Goal: Task Accomplishment & Management: Complete application form

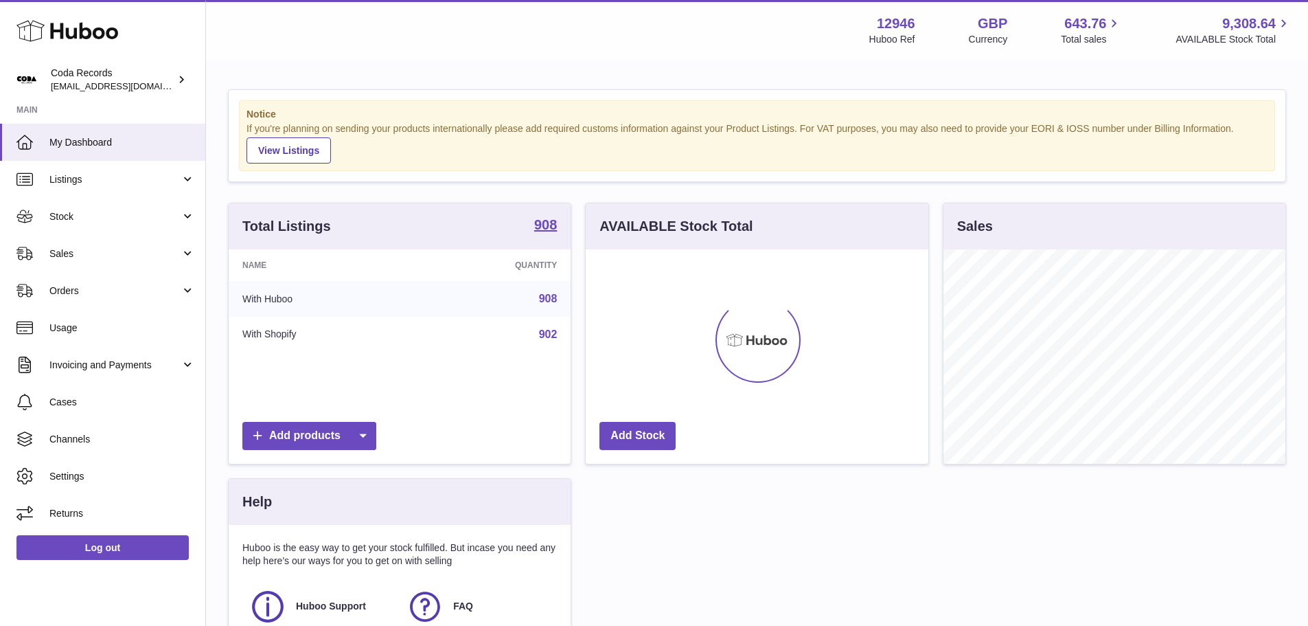
scroll to position [214, 343]
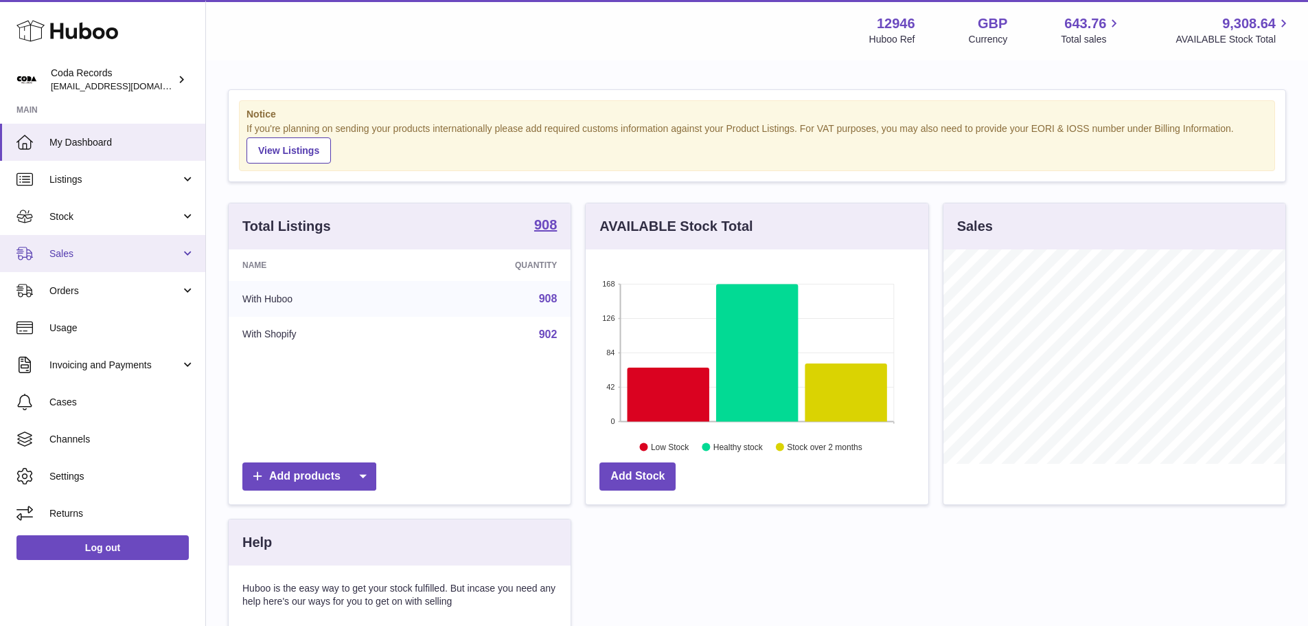
click at [101, 249] on span "Sales" at bounding box center [114, 253] width 131 height 13
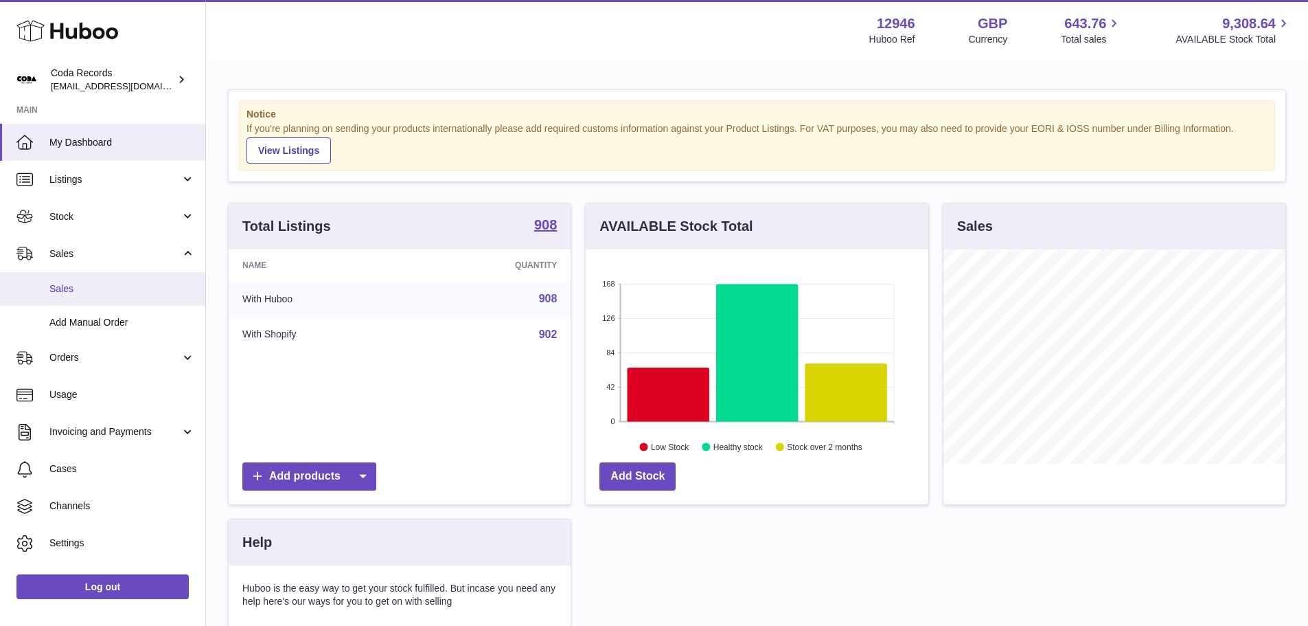
click at [95, 280] on link "Sales" at bounding box center [102, 289] width 205 height 34
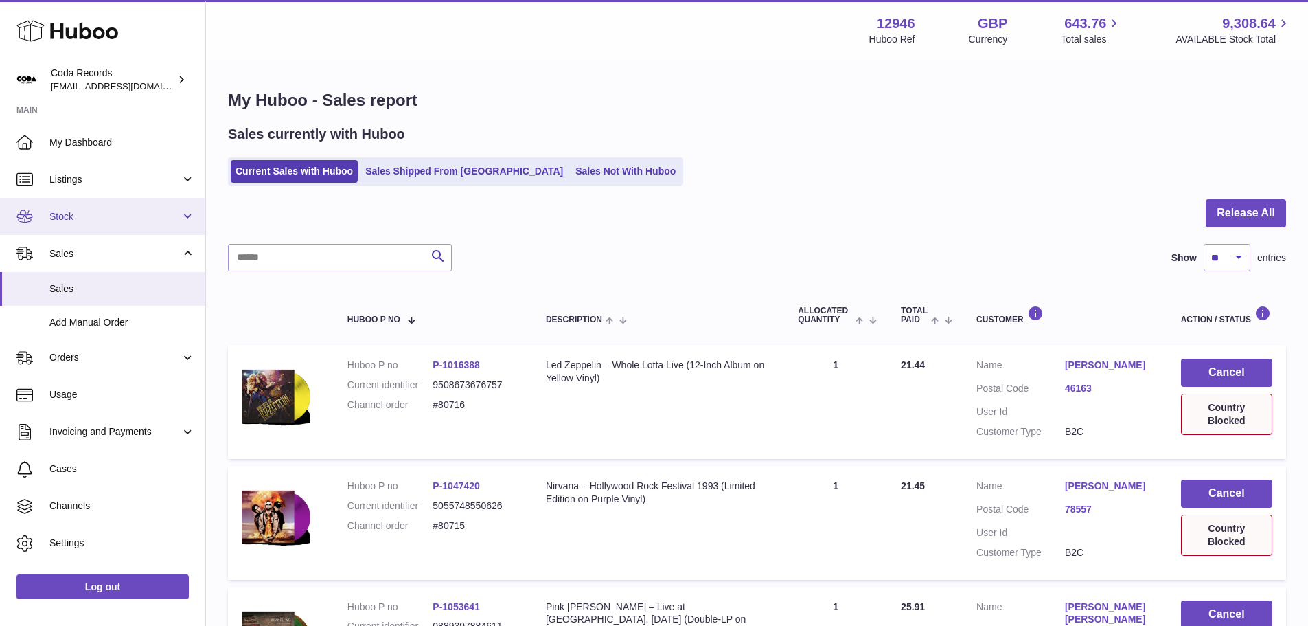
click at [111, 223] on link "Stock" at bounding box center [102, 216] width 205 height 37
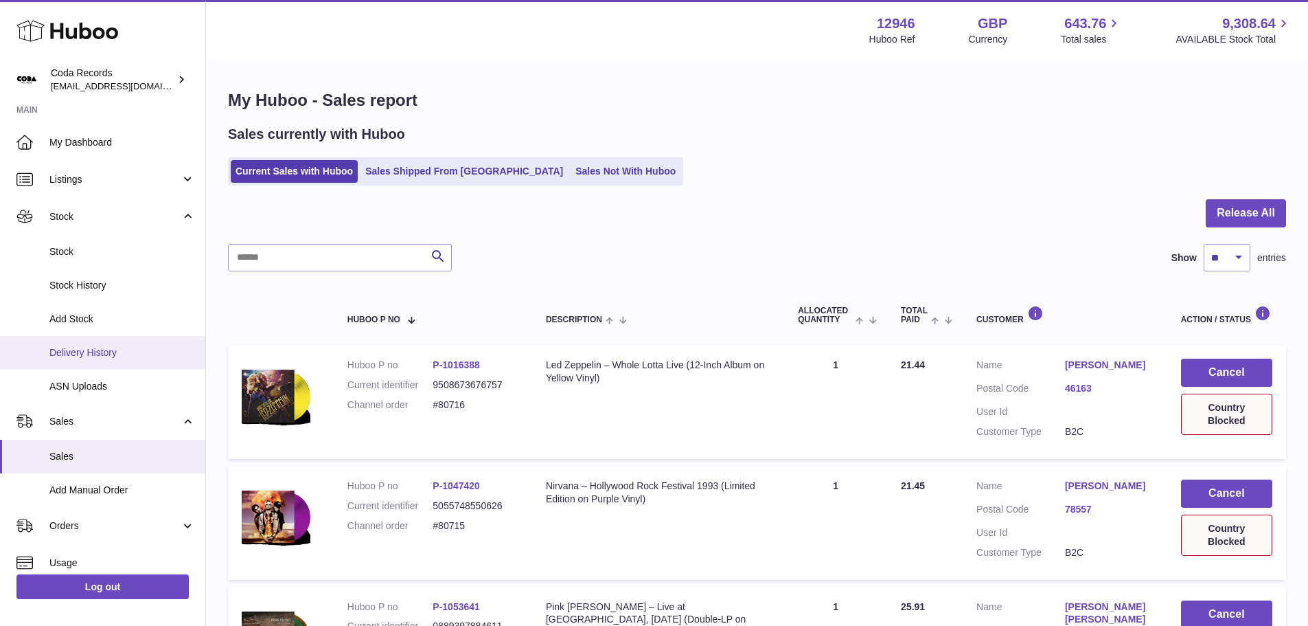
click at [93, 350] on span "Delivery History" at bounding box center [122, 352] width 146 height 13
click at [88, 323] on span "Add Stock" at bounding box center [122, 318] width 146 height 13
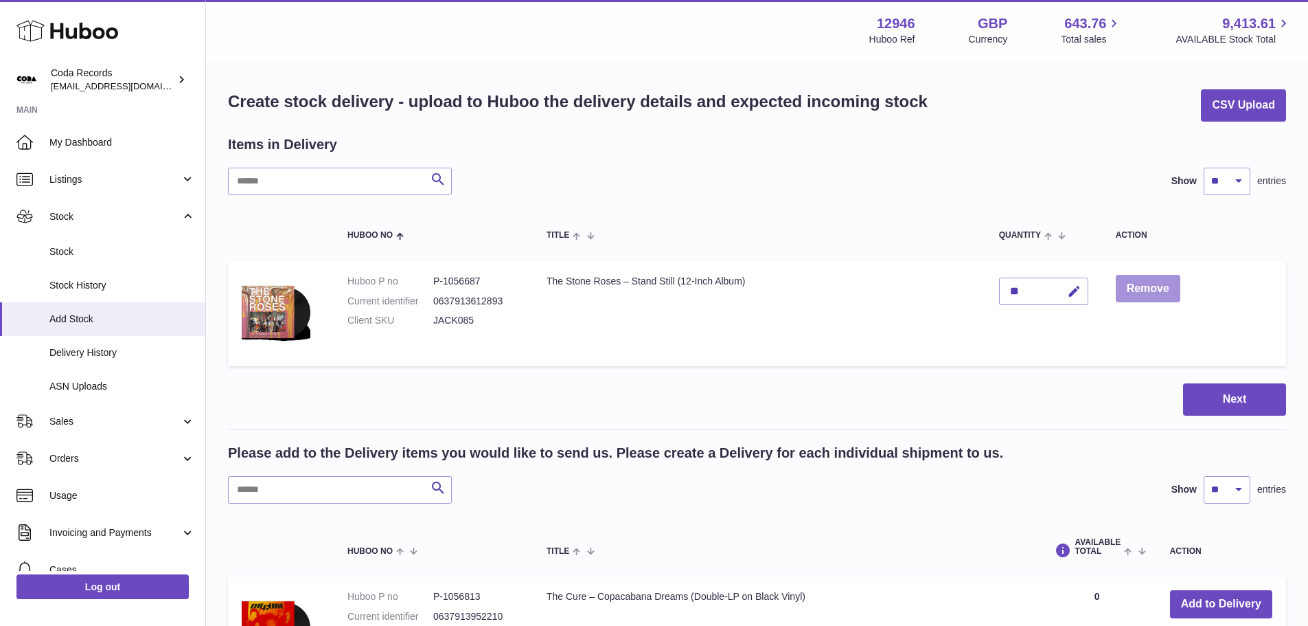
click at [1151, 288] on button "Remove" at bounding box center [1148, 289] width 65 height 28
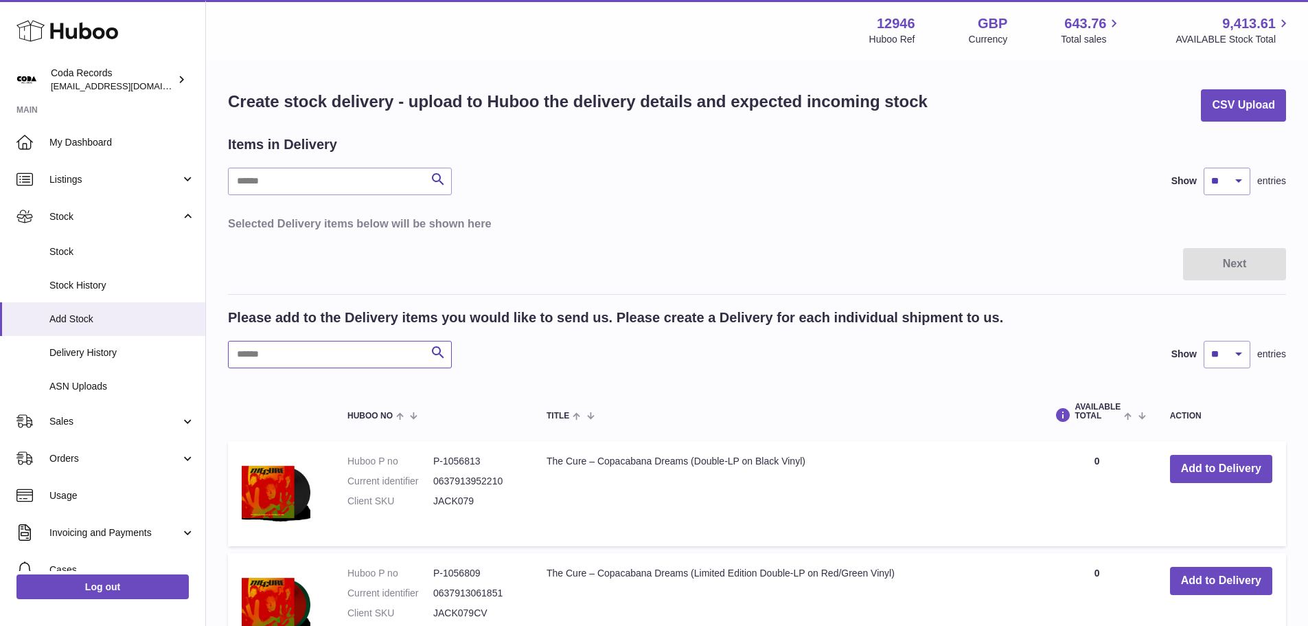
click at [362, 356] on input "text" at bounding box center [340, 354] width 224 height 27
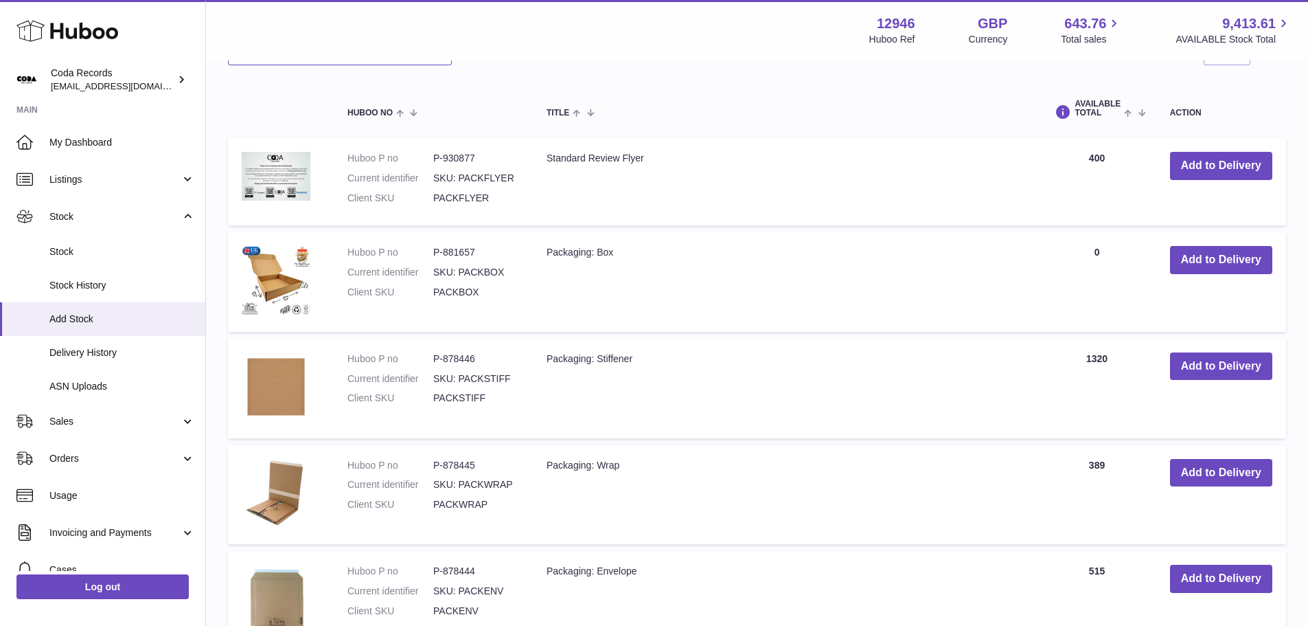
scroll to position [343, 0]
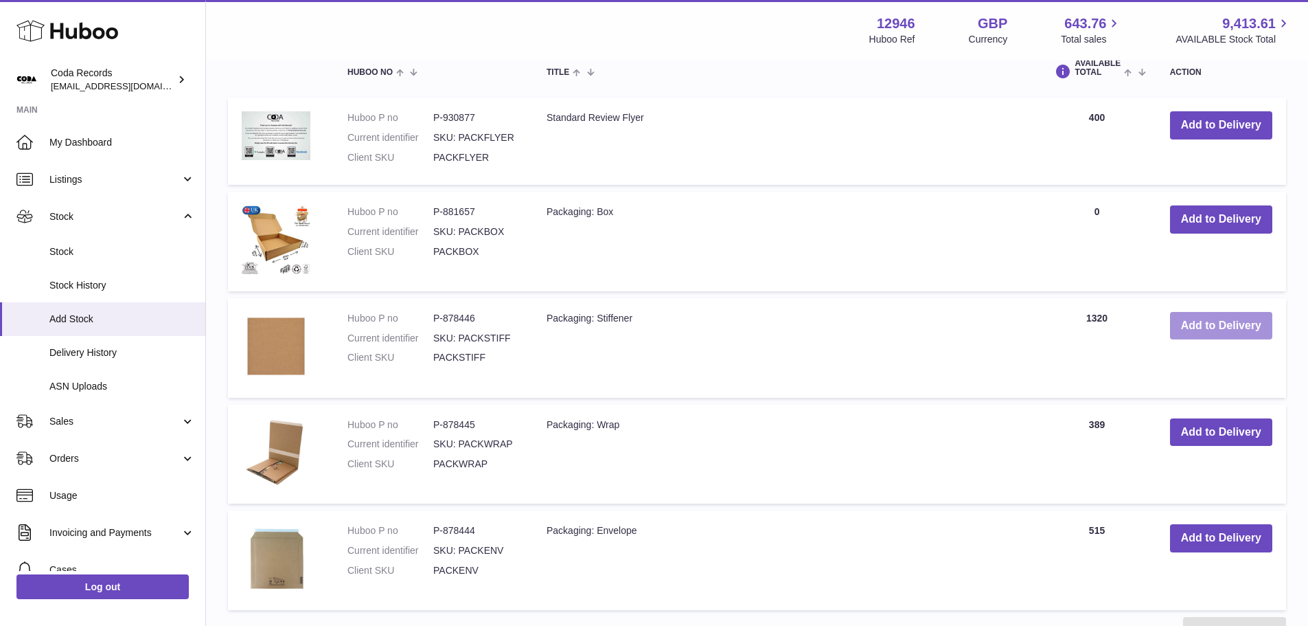
type input "****"
click at [1213, 326] on button "Add to Delivery" at bounding box center [1221, 326] width 102 height 28
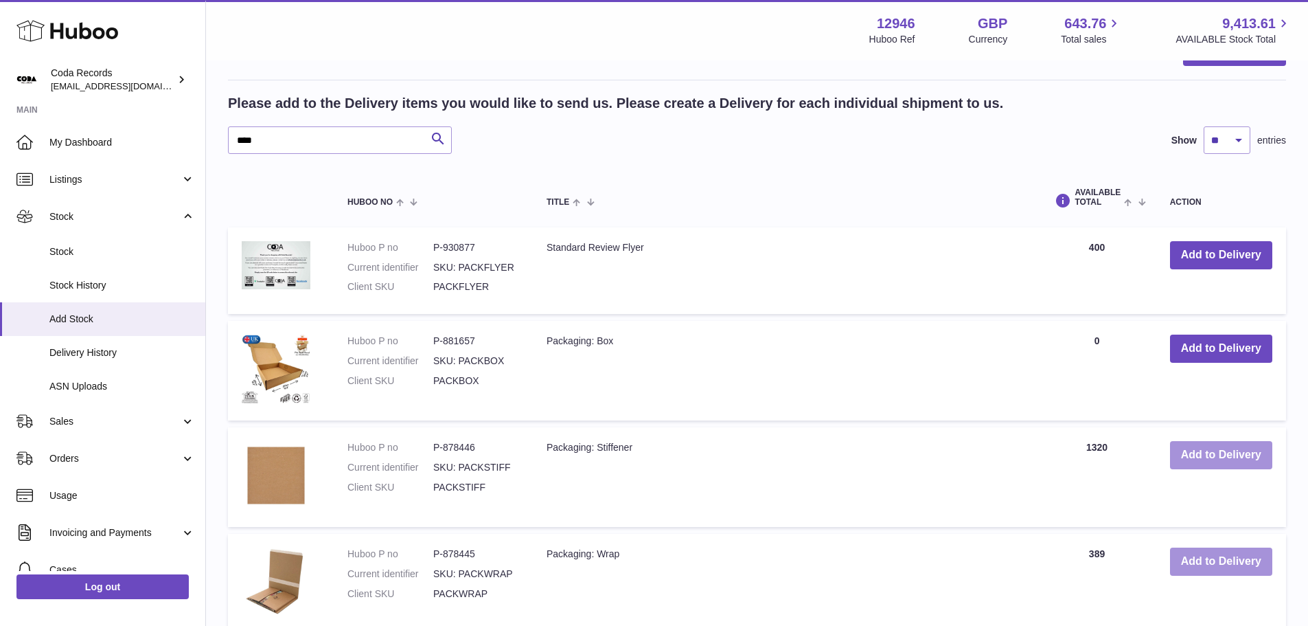
scroll to position [473, 0]
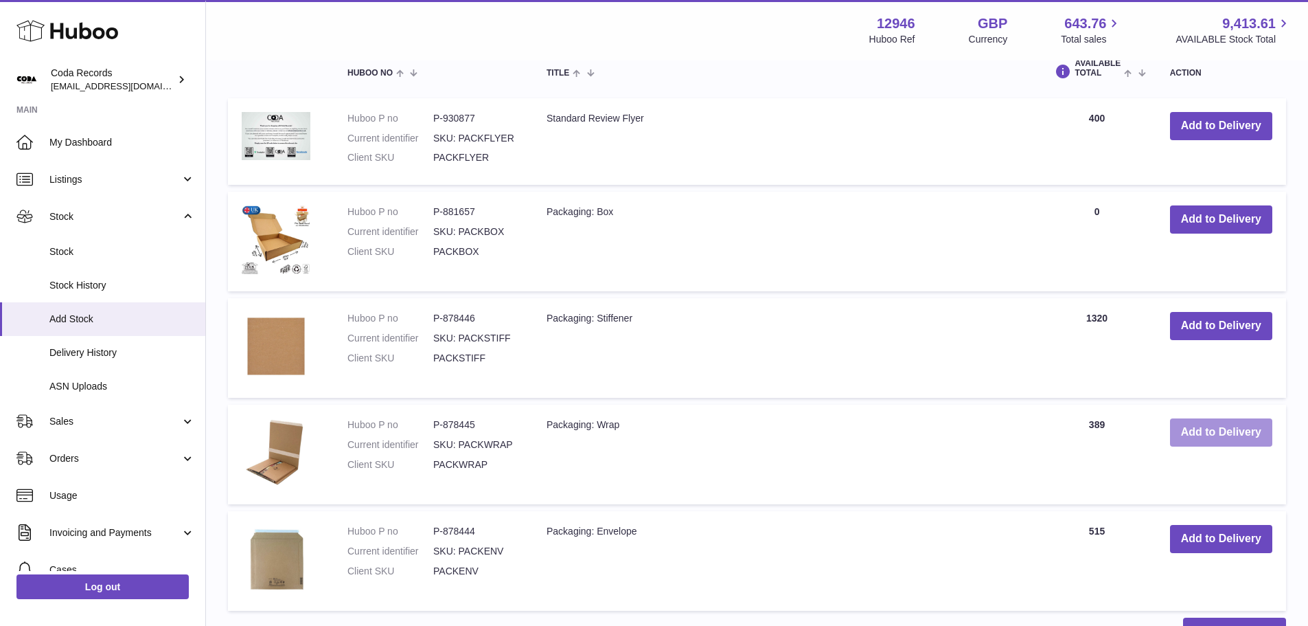
click at [1196, 426] on button "Add to Delivery" at bounding box center [1221, 432] width 102 height 28
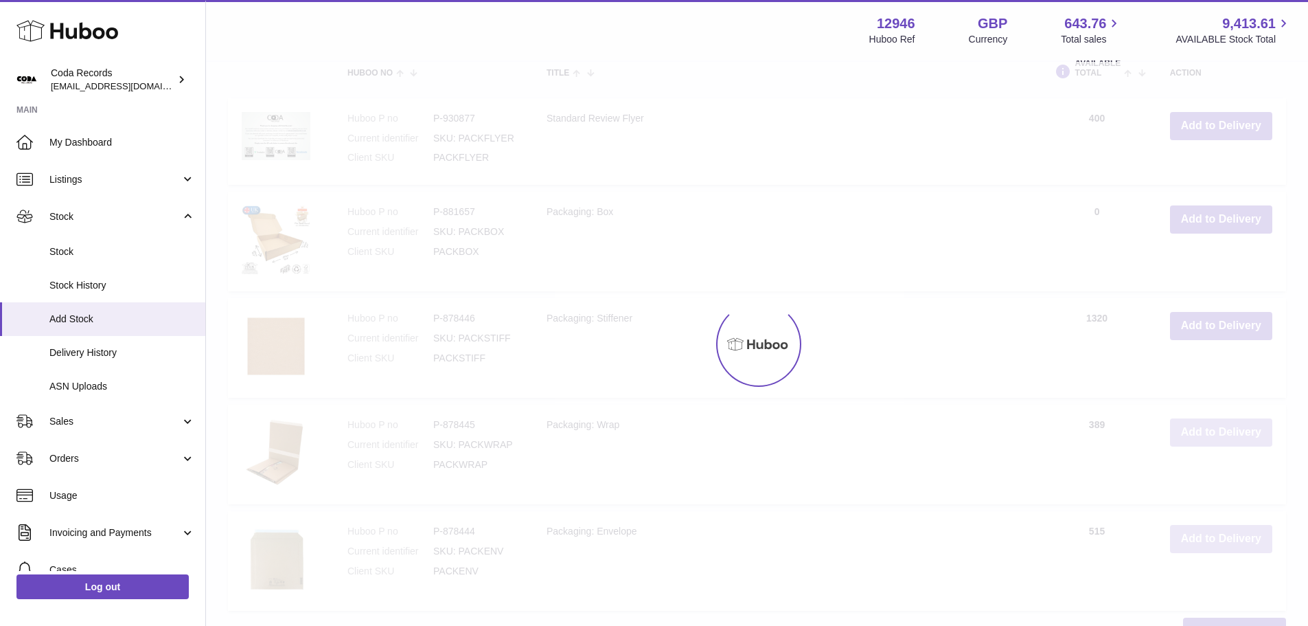
scroll to position [579, 0]
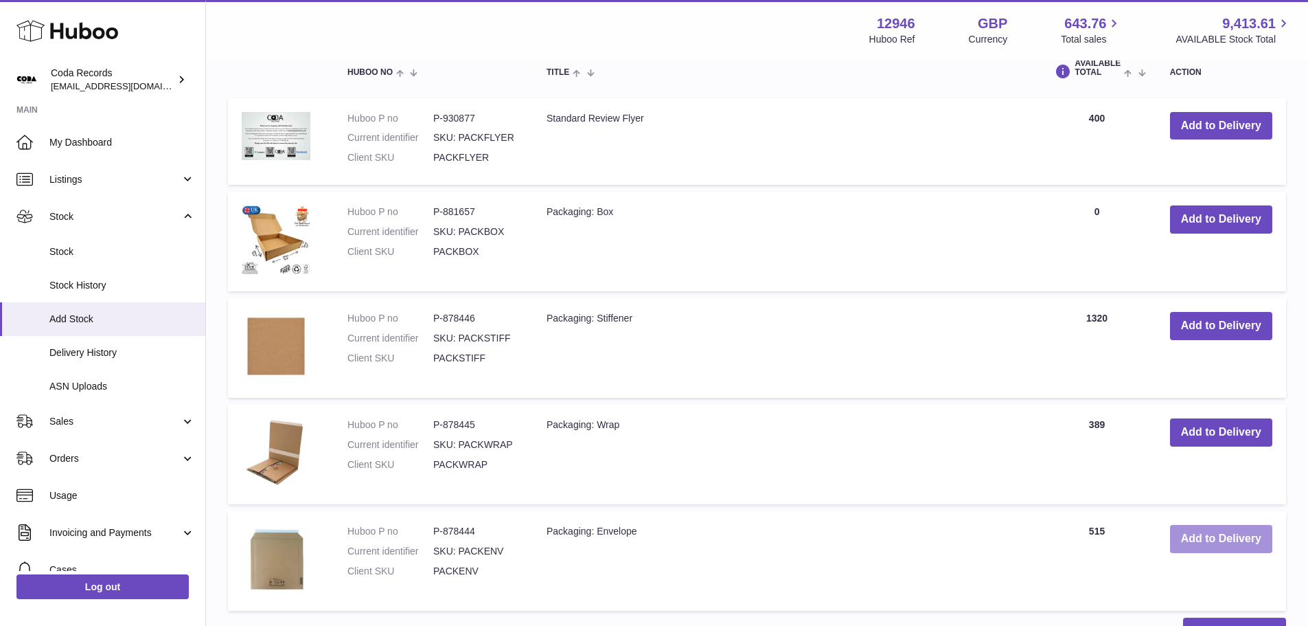
click at [1216, 536] on button "Add to Delivery" at bounding box center [1221, 539] width 102 height 28
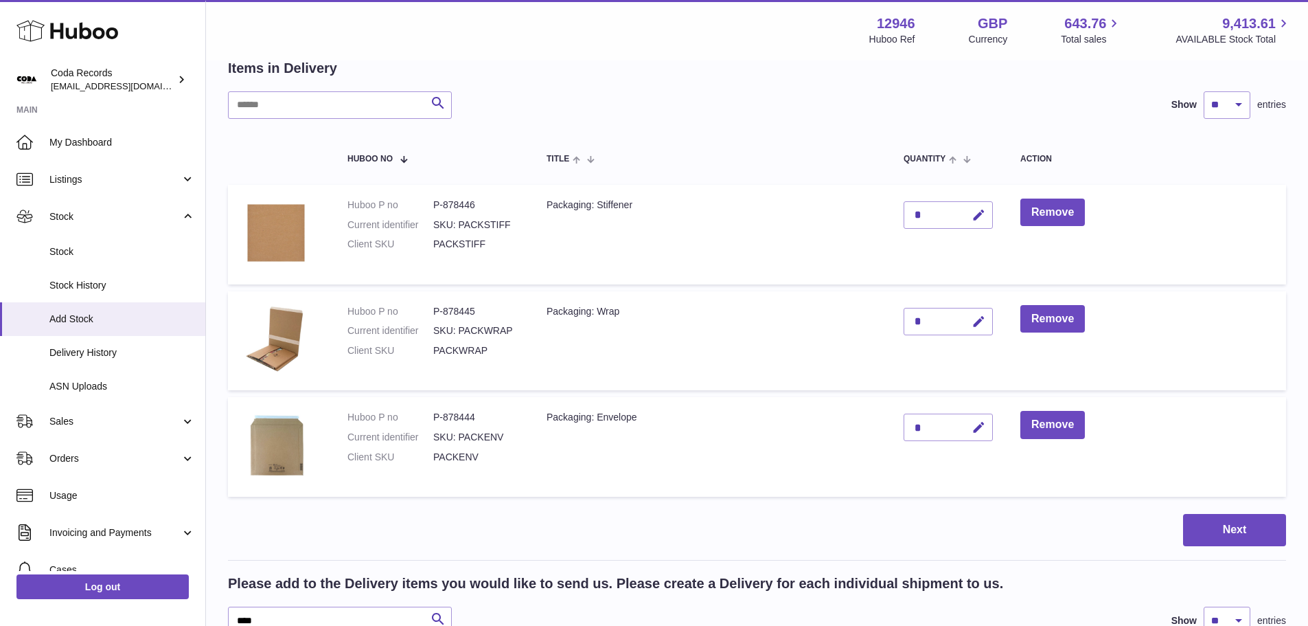
scroll to position [67, 0]
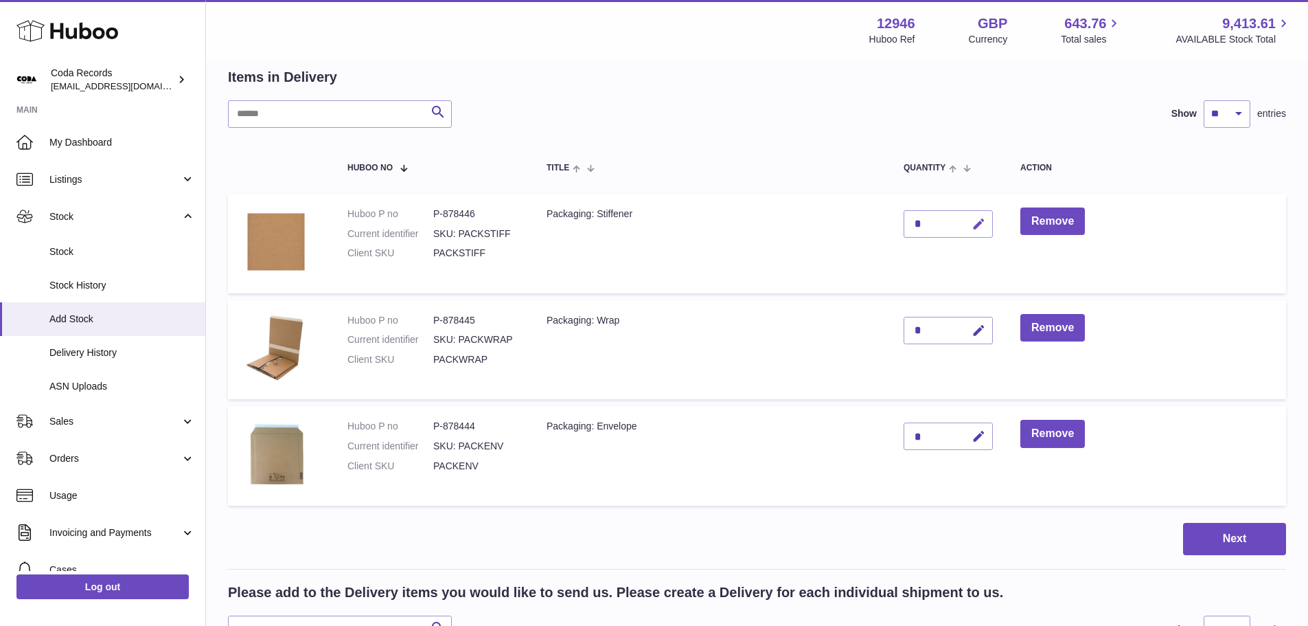
click at [980, 225] on icon "button" at bounding box center [979, 224] width 14 height 14
drag, startPoint x: 928, startPoint y: 227, endPoint x: 872, endPoint y: 227, distance: 56.3
click at [872, 227] on tr "Huboo P no P-878446 Current identifier SKU: PACKSTIFF Client SKU PACKSTIFF Pack…" at bounding box center [757, 244] width 1058 height 100
type input "****"
click at [981, 223] on icon "submit" at bounding box center [979, 224] width 12 height 12
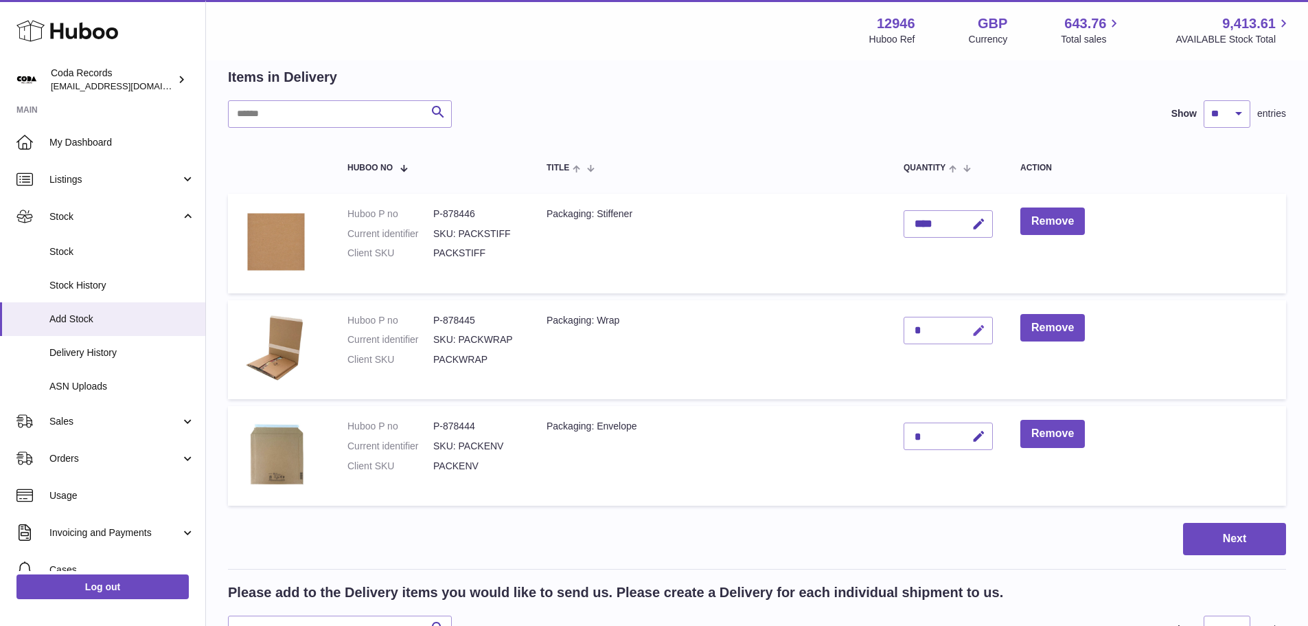
click at [977, 328] on icon "button" at bounding box center [979, 330] width 14 height 14
type input "***"
click at [983, 330] on icon "submit" at bounding box center [979, 330] width 12 height 12
click at [978, 435] on icon "button" at bounding box center [979, 436] width 14 height 14
drag, startPoint x: 929, startPoint y: 439, endPoint x: 882, endPoint y: 435, distance: 46.9
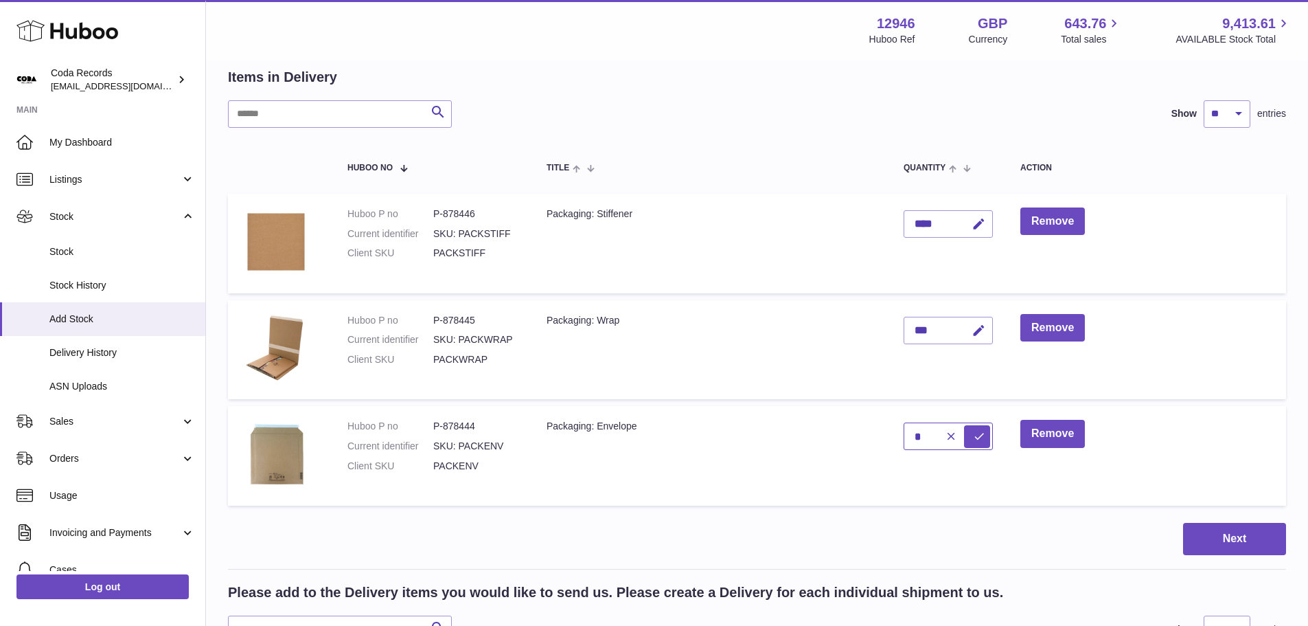
click at [882, 435] on tr "Huboo P no P-878444 Current identifier SKU: PACKENV Client SKU PACKENV Packagin…" at bounding box center [757, 456] width 1058 height 100
type input "****"
click at [986, 437] on icon "submit" at bounding box center [979, 436] width 12 height 12
click at [1242, 538] on button "Next" at bounding box center [1234, 539] width 103 height 32
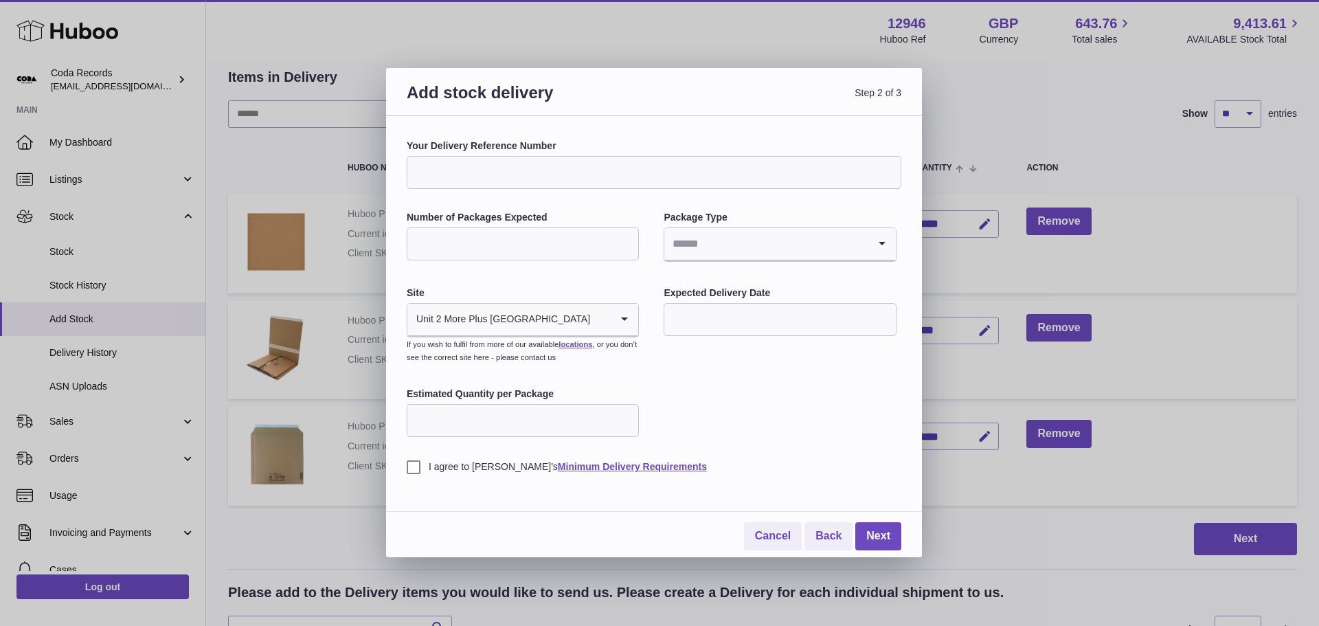
click at [582, 172] on input "Your Delivery Reference Number" at bounding box center [654, 172] width 494 height 33
click at [561, 244] on input "Number of Packages Expected" at bounding box center [523, 243] width 232 height 33
type input "**"
click at [765, 241] on input "Search for option" at bounding box center [765, 244] width 203 height 32
click at [722, 327] on li "Boxes" at bounding box center [779, 335] width 229 height 27
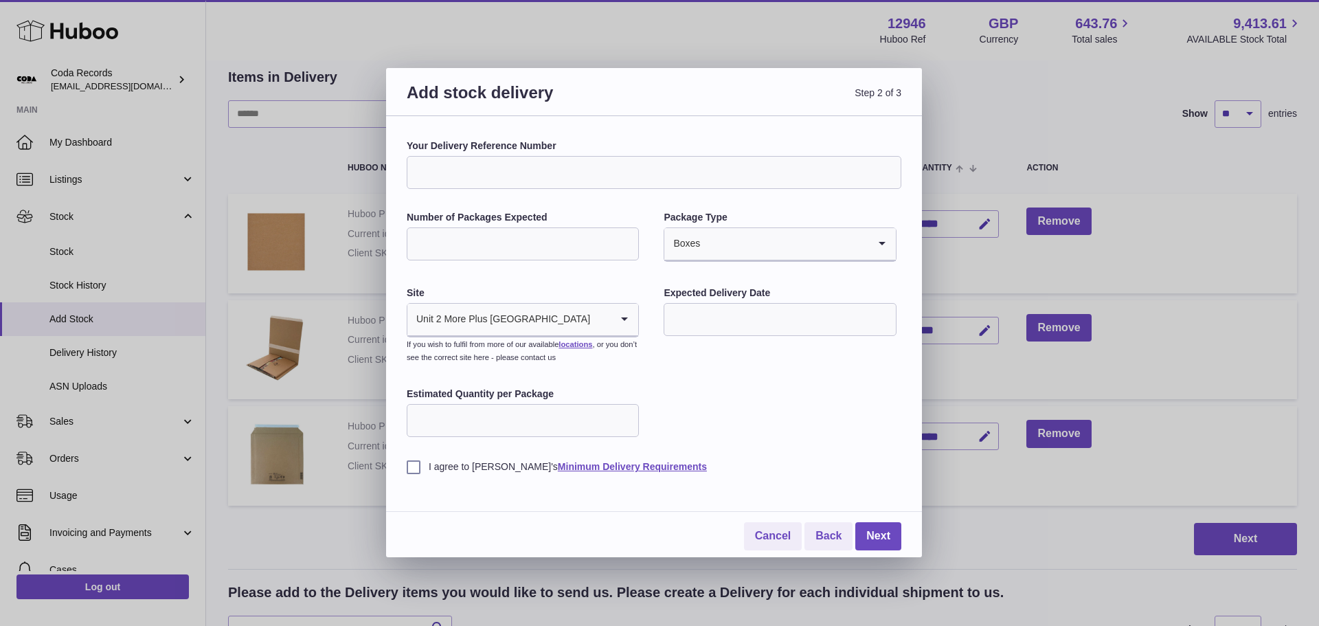
click at [715, 327] on input "text" at bounding box center [779, 319] width 232 height 33
click at [771, 403] on span "4" at bounding box center [767, 406] width 25 height 25
type input "**********"
click at [415, 466] on label "I agree to Huboo's Minimum Delivery Requirements" at bounding box center [654, 466] width 494 height 13
click at [877, 534] on link "Next" at bounding box center [878, 536] width 46 height 28
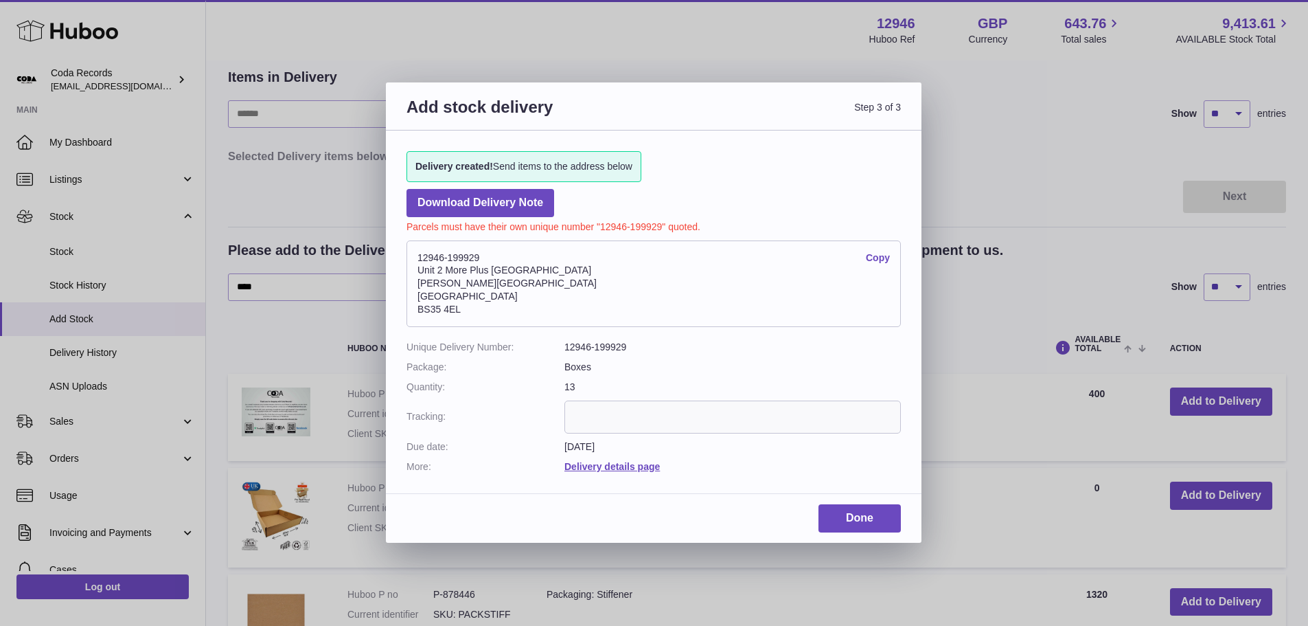
drag, startPoint x: 484, startPoint y: 256, endPoint x: 448, endPoint y: 258, distance: 35.7
click at [448, 258] on address "12946-199929 Copy Unit 2 More Plus Central Park Hudson Ave Severn Beach BS35 4EL" at bounding box center [654, 283] width 494 height 87
copy address "199929"
drag, startPoint x: 539, startPoint y: 267, endPoint x: 414, endPoint y: 267, distance: 125.0
click at [414, 267] on address "12946-199929 Copy Unit 2 More Plus Central Park Hudson Ave Severn Beach BS35 4EL" at bounding box center [654, 283] width 494 height 87
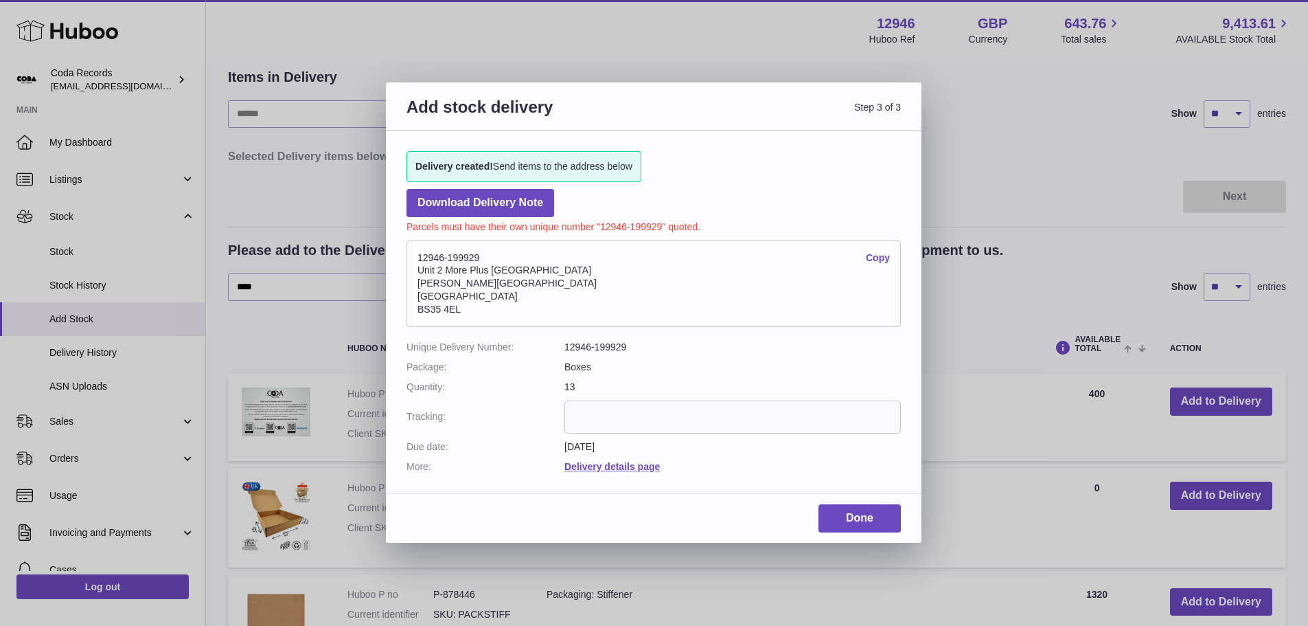
copy address "Unit 2 More Plus Central Park"
click at [494, 253] on address "12946-199929 Copy Unit 2 More Plus Central Park Hudson Ave Severn Beach BS35 4EL" at bounding box center [654, 283] width 494 height 87
click at [858, 513] on link "Done" at bounding box center [860, 518] width 82 height 28
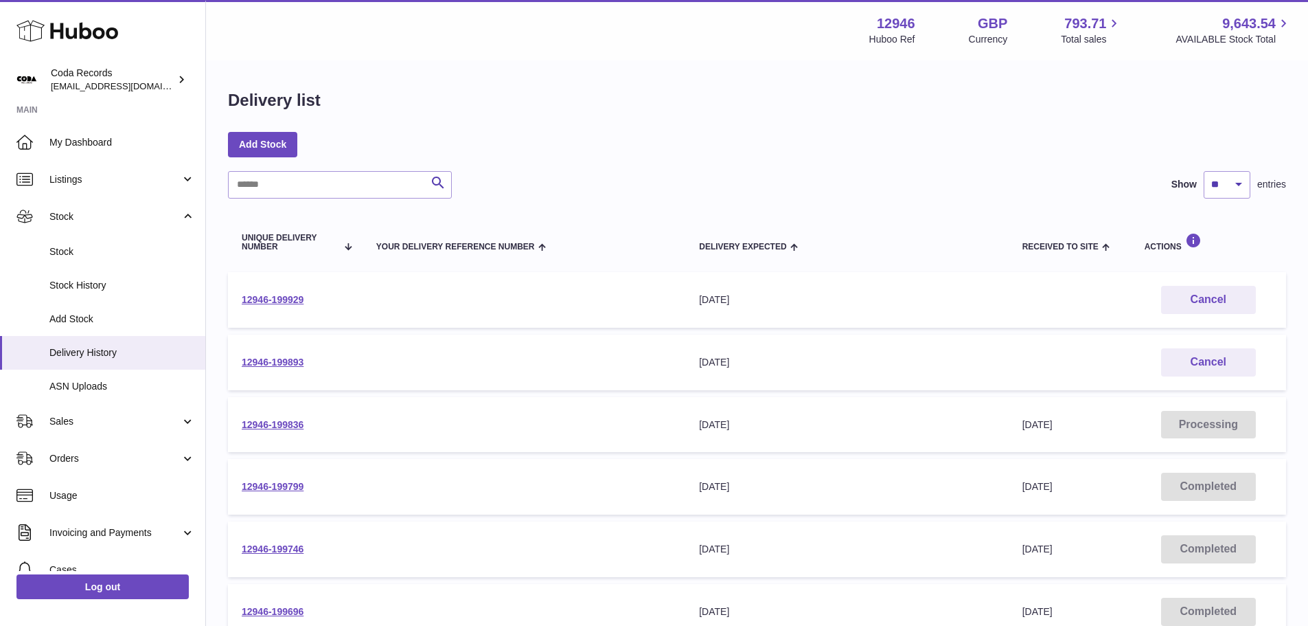
click at [708, 129] on div "Delivery list Add Stock Search Show ** ** ** *** entries Unique Delivery Number…" at bounding box center [757, 510] width 1102 height 896
